Goal: Information Seeking & Learning: Find contact information

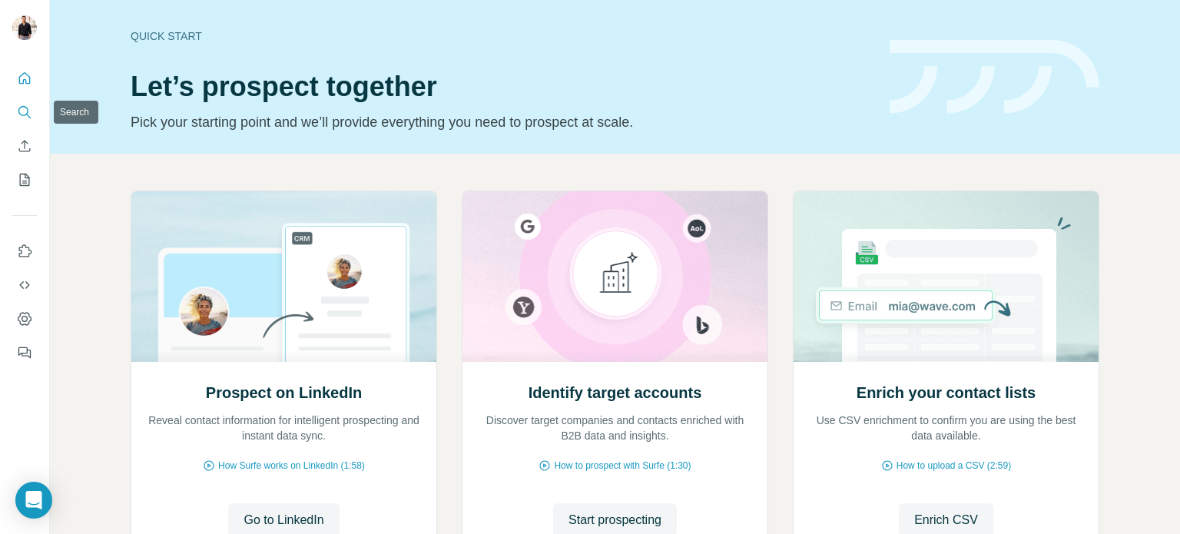
click at [22, 115] on icon "Search" at bounding box center [23, 111] width 10 height 10
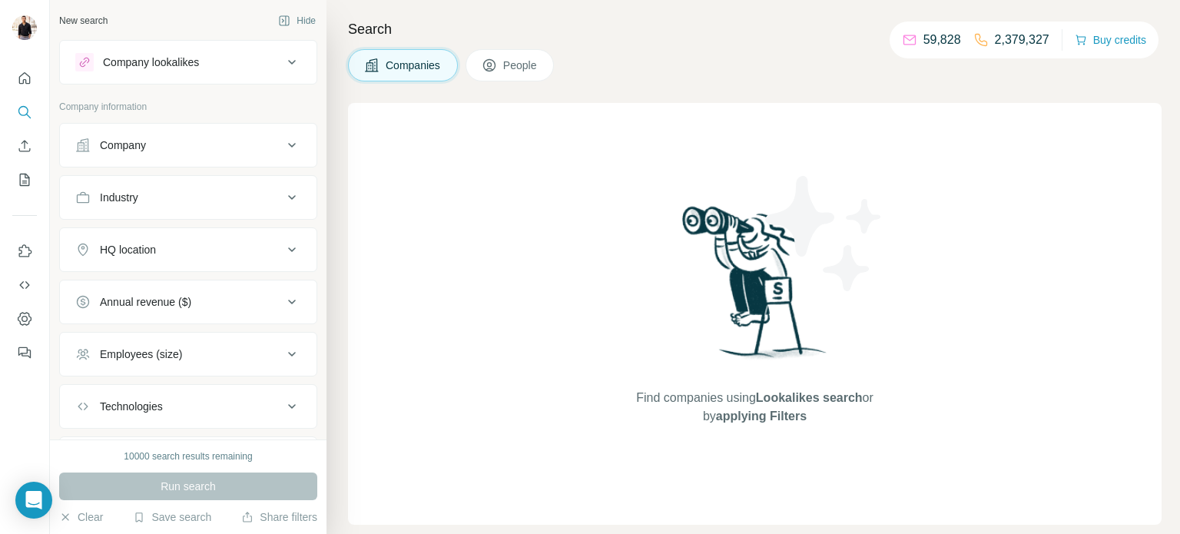
click at [154, 139] on div "Company" at bounding box center [178, 145] width 207 height 15
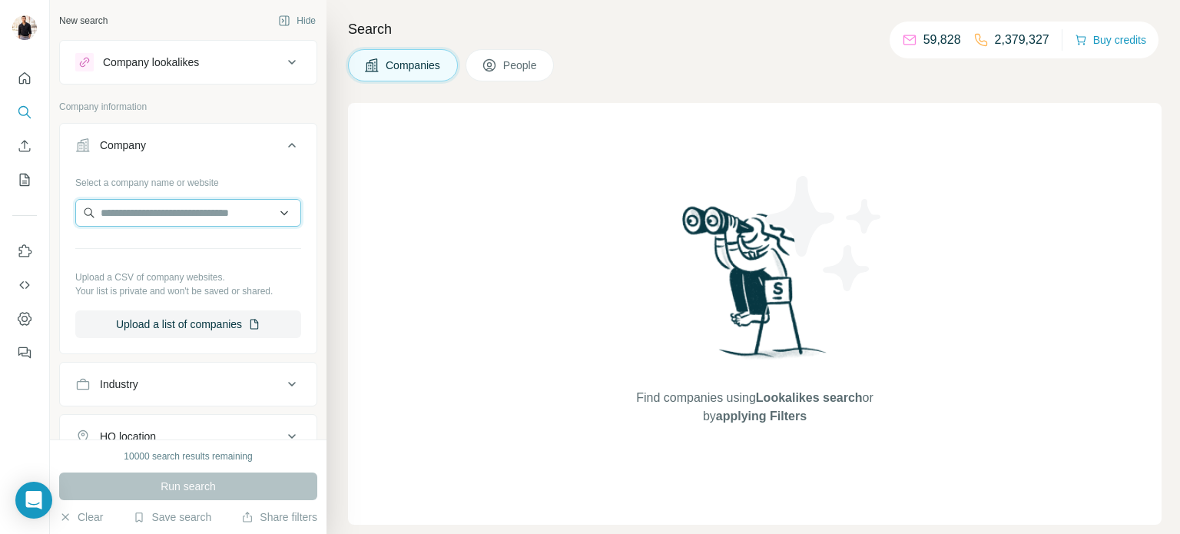
click at [168, 214] on input "text" at bounding box center [188, 213] width 226 height 28
type input "**********"
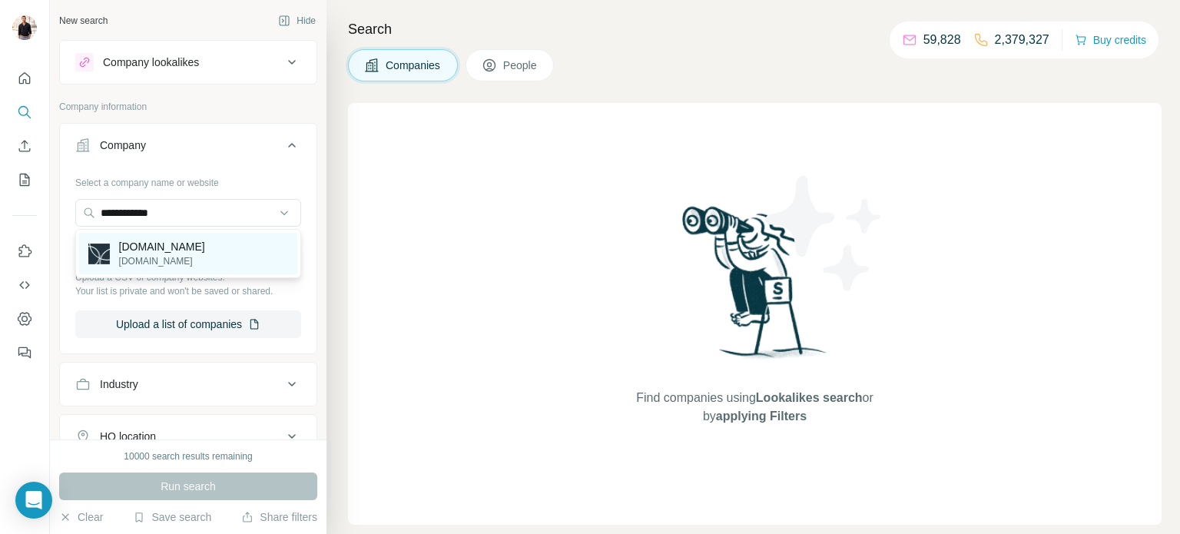
click at [205, 260] on p "[DOMAIN_NAME]" at bounding box center [162, 261] width 86 height 14
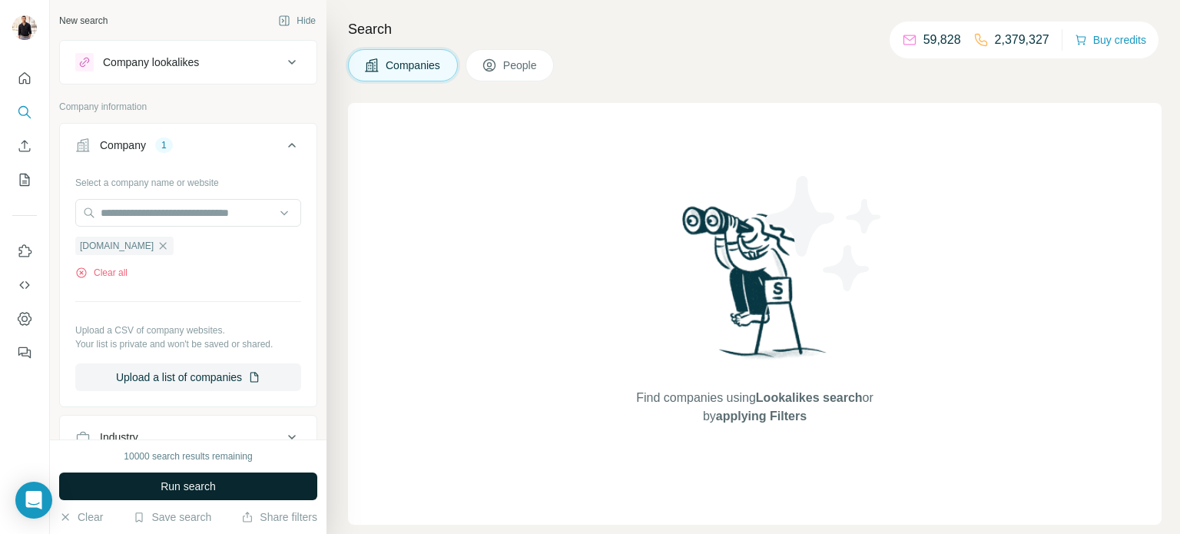
click at [171, 483] on span "Run search" at bounding box center [188, 486] width 55 height 15
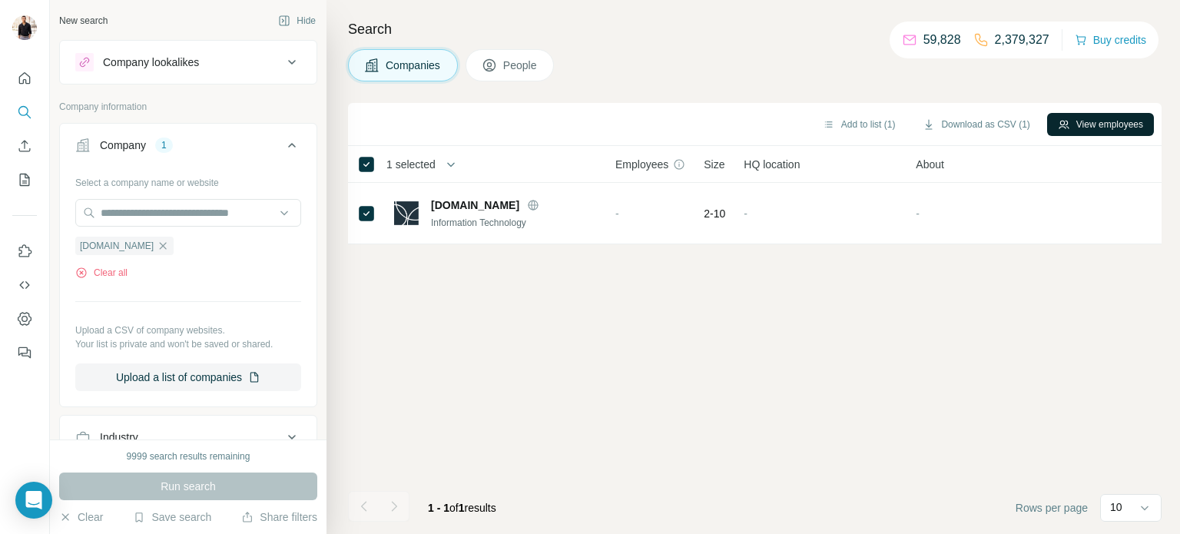
click at [1085, 124] on button "View employees" at bounding box center [1100, 124] width 107 height 23
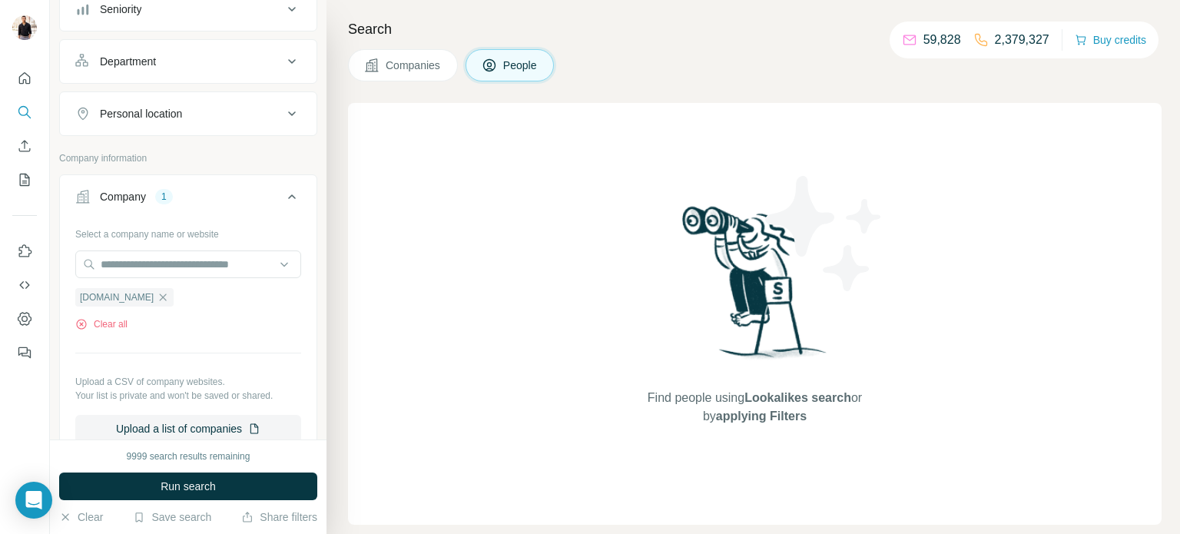
scroll to position [227, 0]
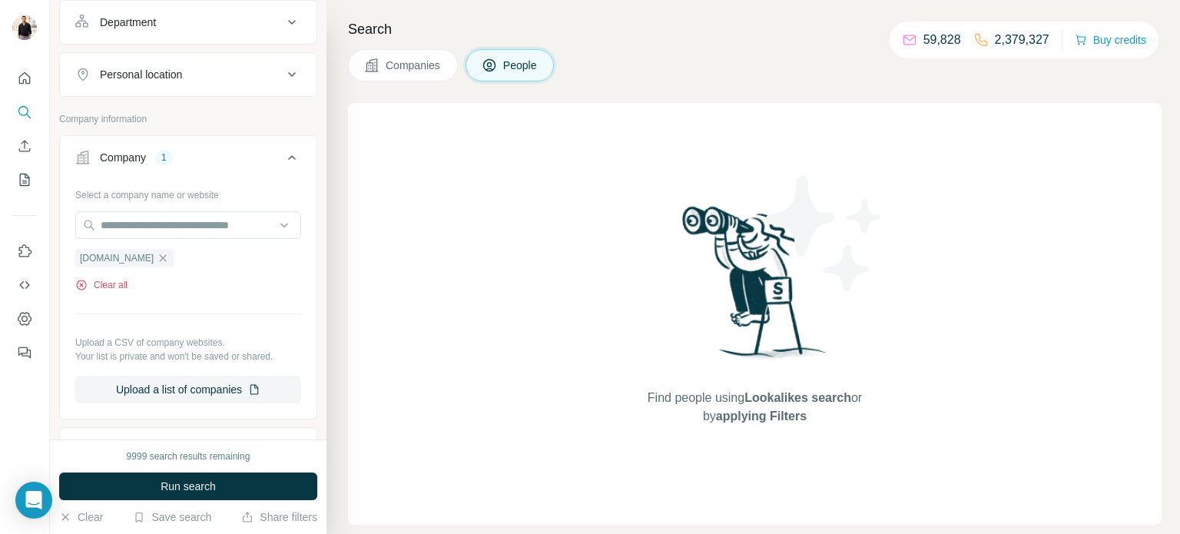
click at [110, 283] on button "Clear all" at bounding box center [101, 285] width 52 height 14
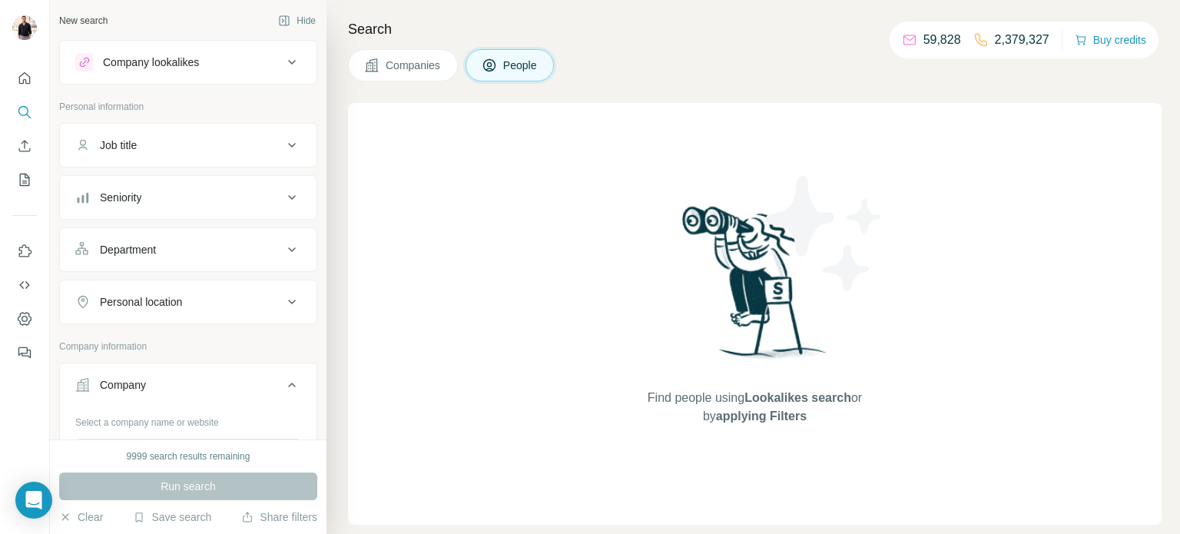
click at [505, 65] on button "People" at bounding box center [510, 65] width 89 height 32
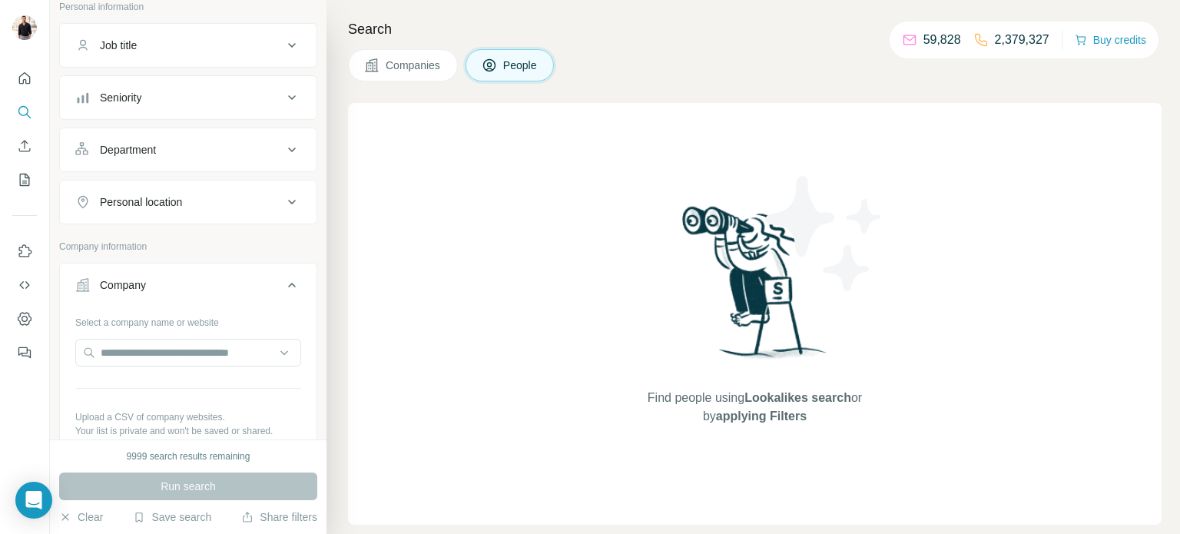
scroll to position [101, 0]
click at [155, 356] on input "text" at bounding box center [188, 351] width 226 height 28
type input "**********"
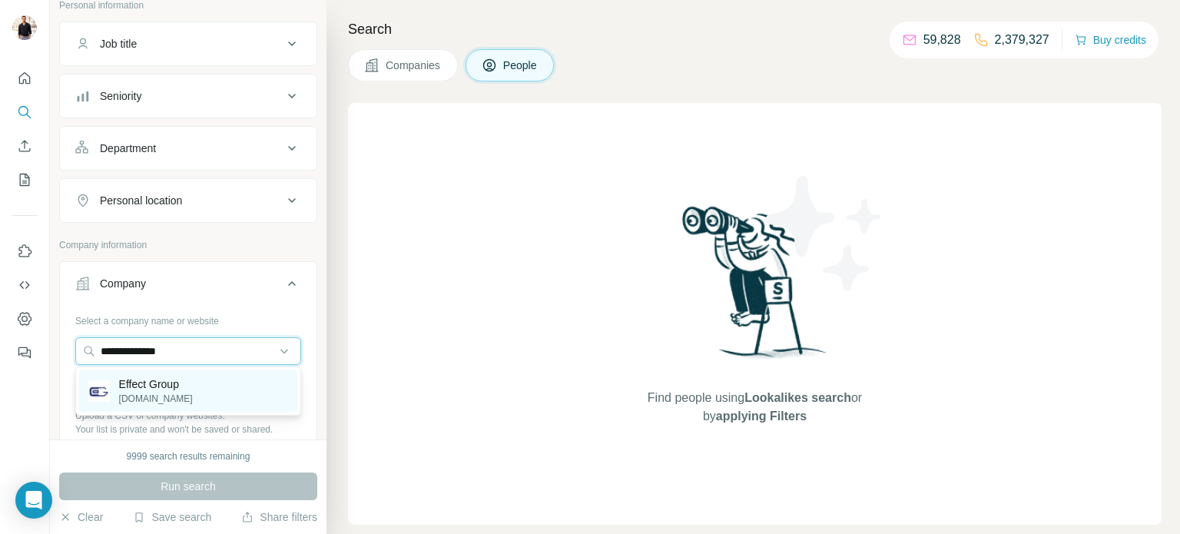
type input "**********"
click at [188, 403] on div "Effect Group [DOMAIN_NAME]" at bounding box center [188, 390] width 218 height 41
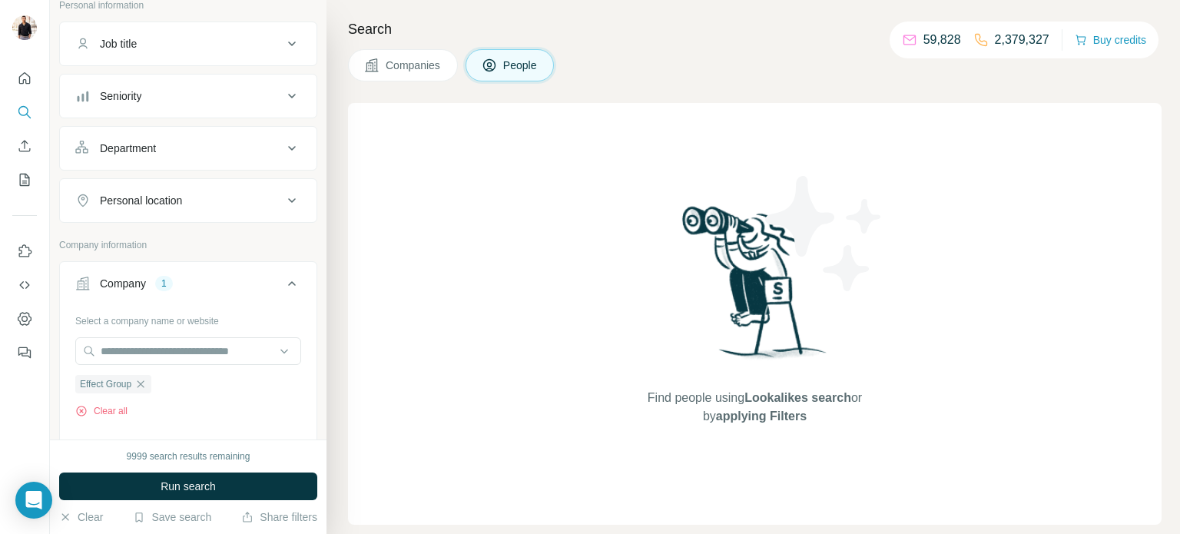
click at [232, 471] on div "9999 search results remaining Run search Clear Save search Share filters" at bounding box center [188, 486] width 277 height 94
click at [230, 482] on button "Run search" at bounding box center [188, 486] width 258 height 28
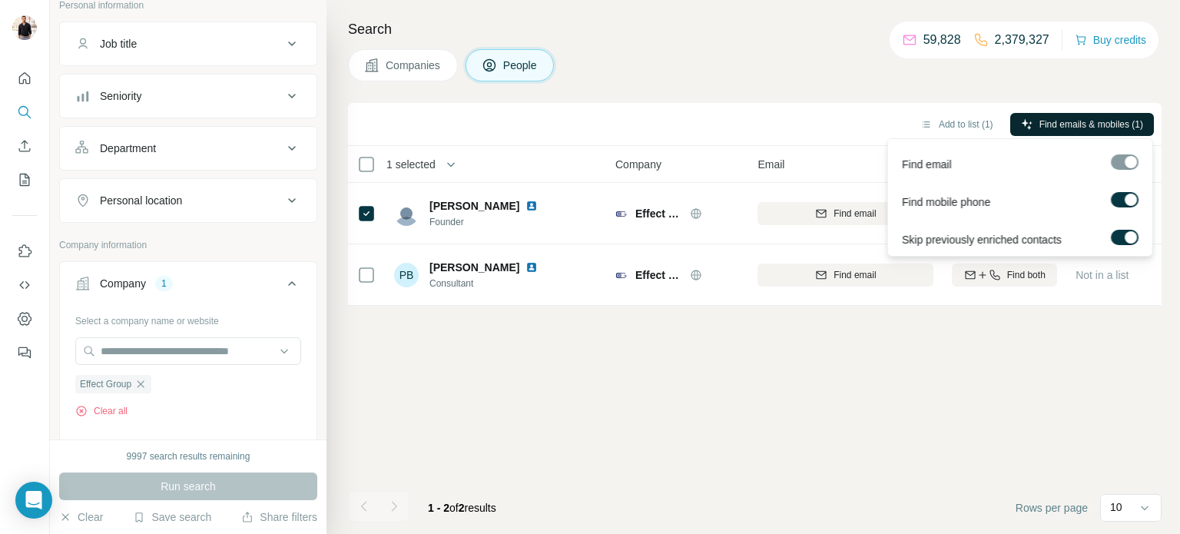
click at [1069, 128] on span "Find emails & mobiles (1)" at bounding box center [1091, 125] width 104 height 14
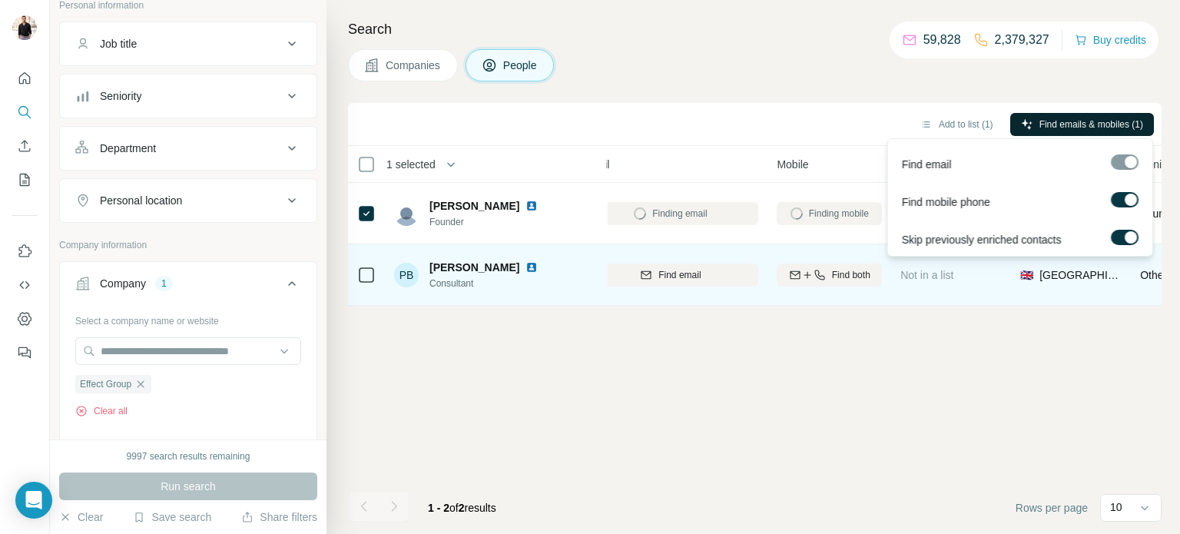
scroll to position [0, 175]
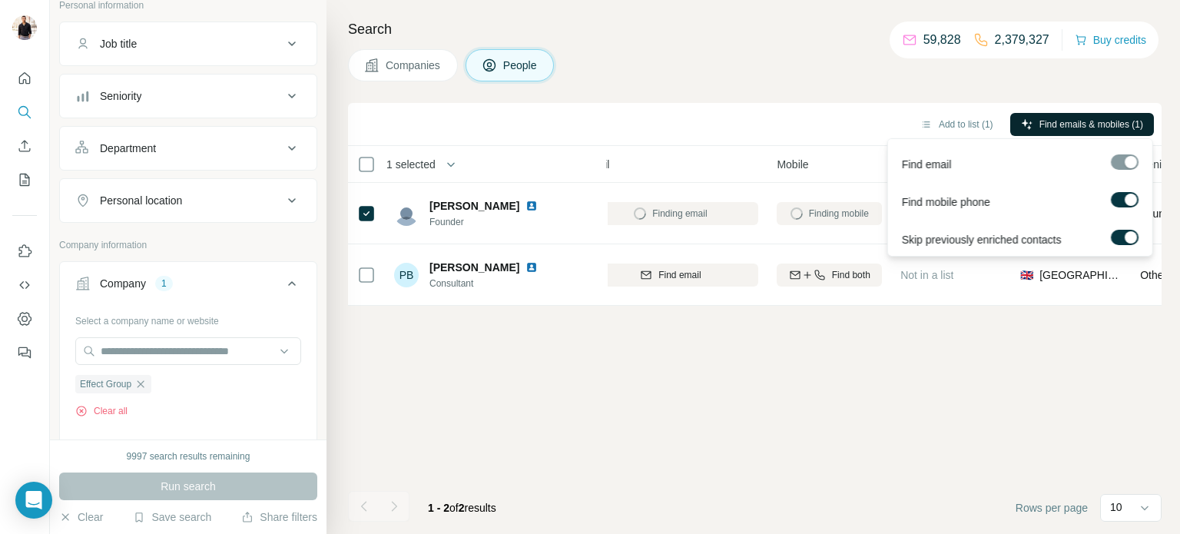
click at [806, 379] on div "Add to list (1) Find emails & mobiles (1) 1 selected People Company Email Mobil…" at bounding box center [755, 318] width 814 height 431
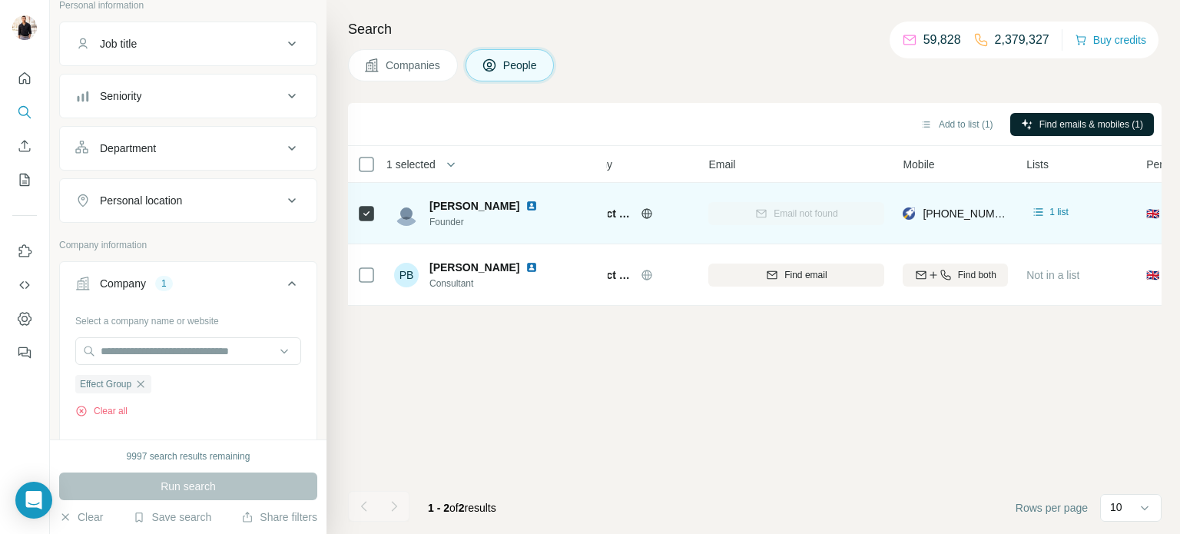
scroll to position [0, 44]
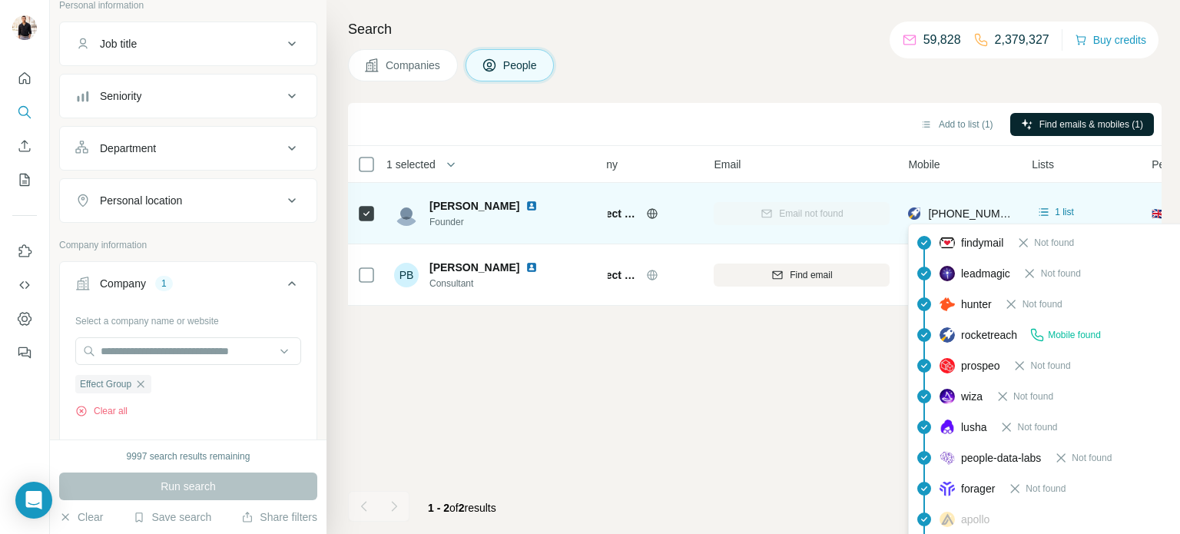
click at [954, 213] on span "[PHONE_NUMBER]" at bounding box center [976, 213] width 97 height 12
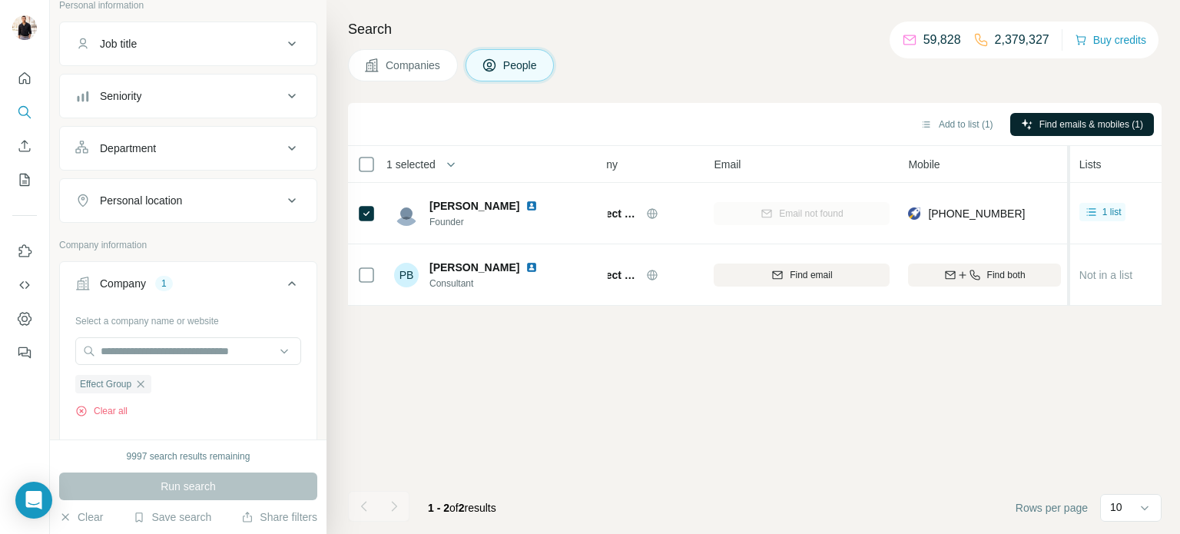
drag, startPoint x: 1020, startPoint y: 166, endPoint x: 1068, endPoint y: 162, distance: 47.8
click at [0, 0] on tr "1 selected People Company Email Mobile Lists Personal location Seniority Depart…" at bounding box center [0, 0] width 0 height 0
